Goal: Task Accomplishment & Management: Use online tool/utility

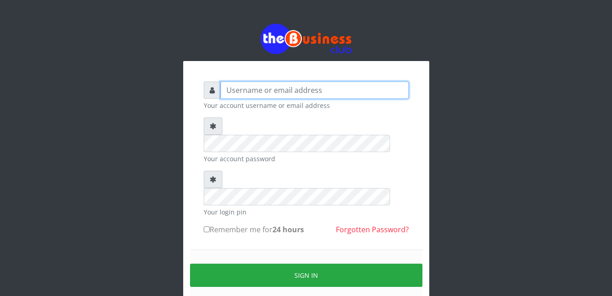
type input "Mlanga"
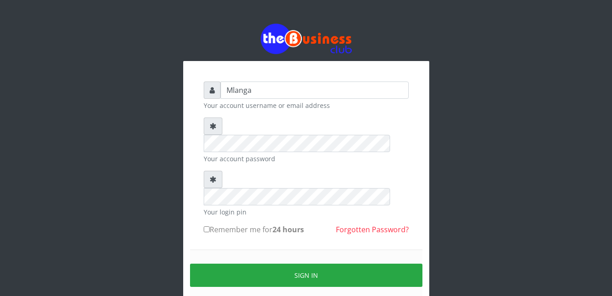
click at [152, 167] on div "Mlanga Your account username or email address Your account password Your login …" at bounding box center [306, 181] width 520 height 363
click at [145, 199] on div "Mlanga Your account username or email address Your account password Your login …" at bounding box center [306, 181] width 520 height 363
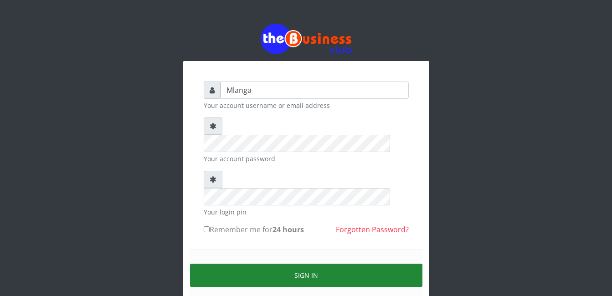
click at [298, 264] on button "Sign in" at bounding box center [306, 275] width 232 height 23
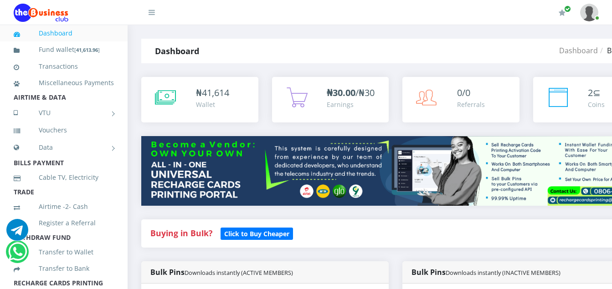
click at [214, 204] on img at bounding box center [395, 171] width 509 height 70
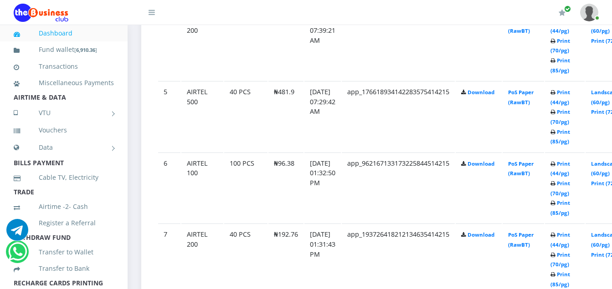
scroll to position [784, 0]
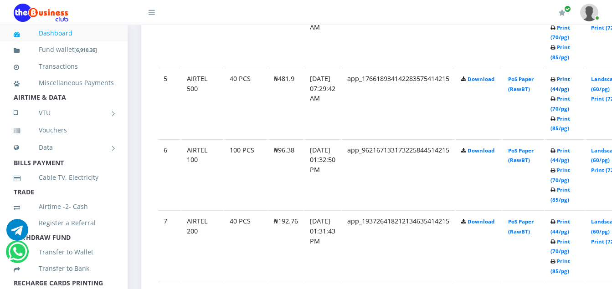
click at [570, 82] on link "Print (44/pg)" at bounding box center [561, 84] width 20 height 17
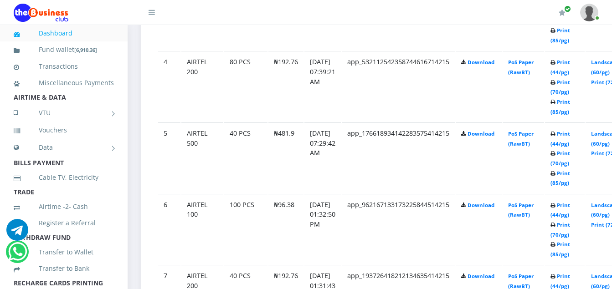
scroll to position [711, 0]
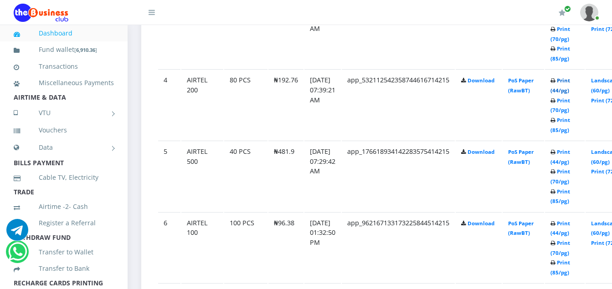
click at [570, 81] on link "Print (44/pg)" at bounding box center [561, 85] width 20 height 17
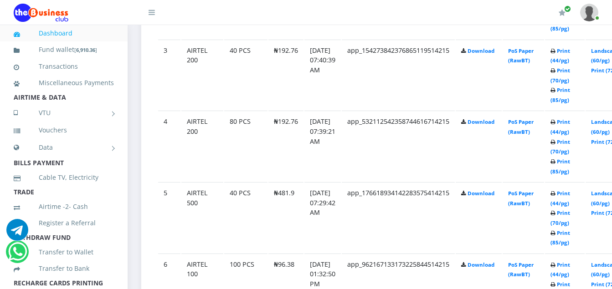
scroll to position [656, 0]
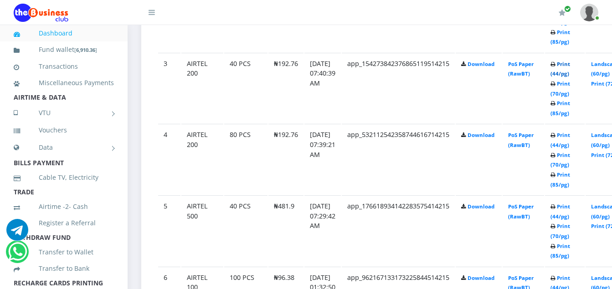
click at [570, 66] on link "Print (44/pg)" at bounding box center [561, 69] width 20 height 17
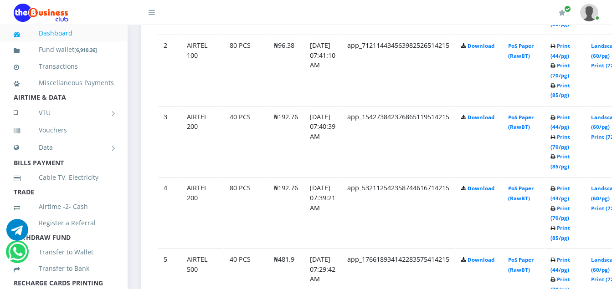
scroll to position [602, 0]
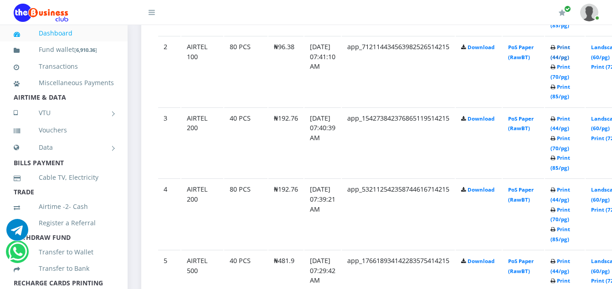
click at [570, 48] on link "Print (44/pg)" at bounding box center [561, 52] width 20 height 17
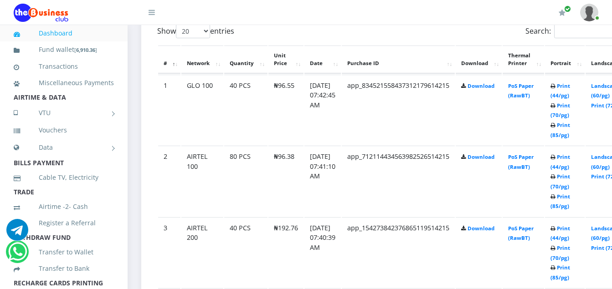
scroll to position [474, 0]
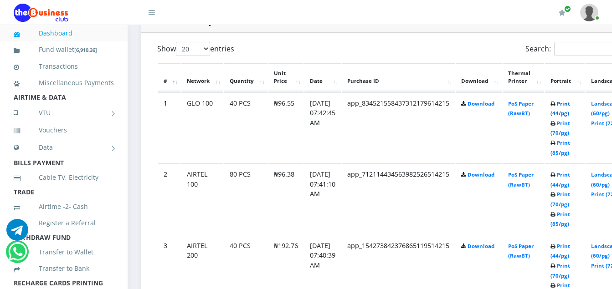
click at [570, 104] on link "Print (44/pg)" at bounding box center [561, 108] width 20 height 17
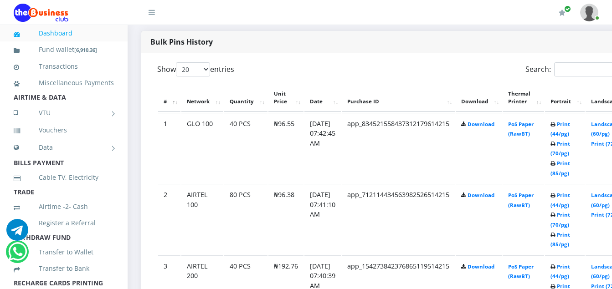
scroll to position [436, 0]
